Goal: Find specific page/section: Find specific page/section

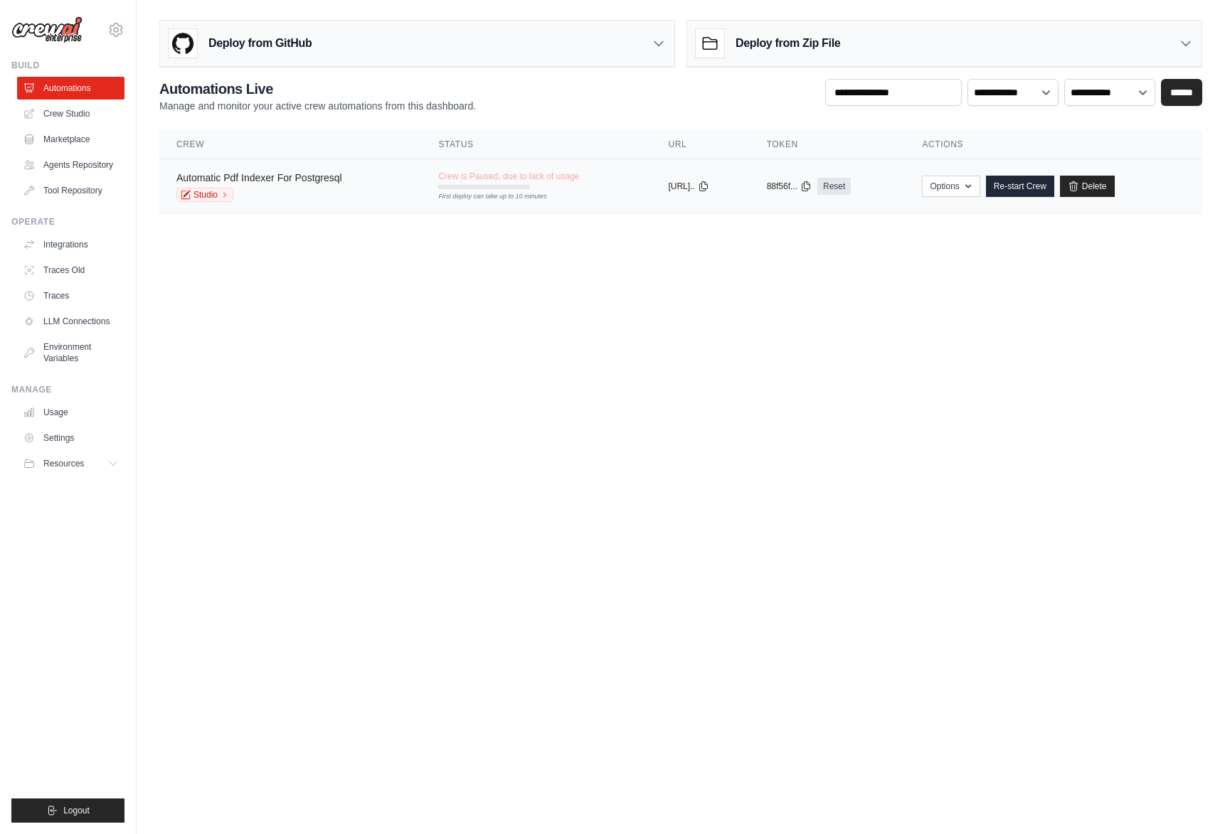
click at [304, 176] on link "Automatic Pdf Indexer For Postgresql" at bounding box center [259, 177] width 166 height 11
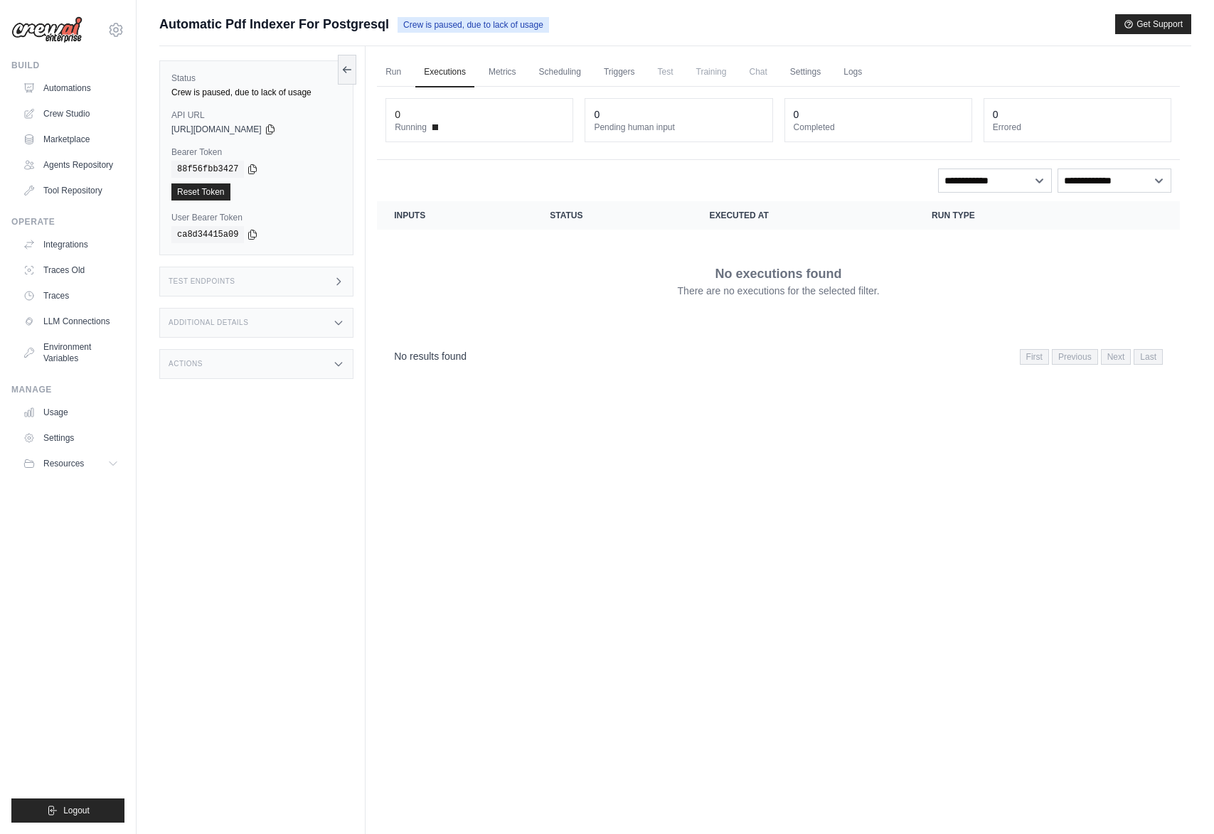
click at [240, 129] on span "[URL][DOMAIN_NAME]" at bounding box center [216, 129] width 90 height 11
click at [75, 115] on link "Crew Studio" at bounding box center [71, 113] width 107 height 23
